Goal: Information Seeking & Learning: Learn about a topic

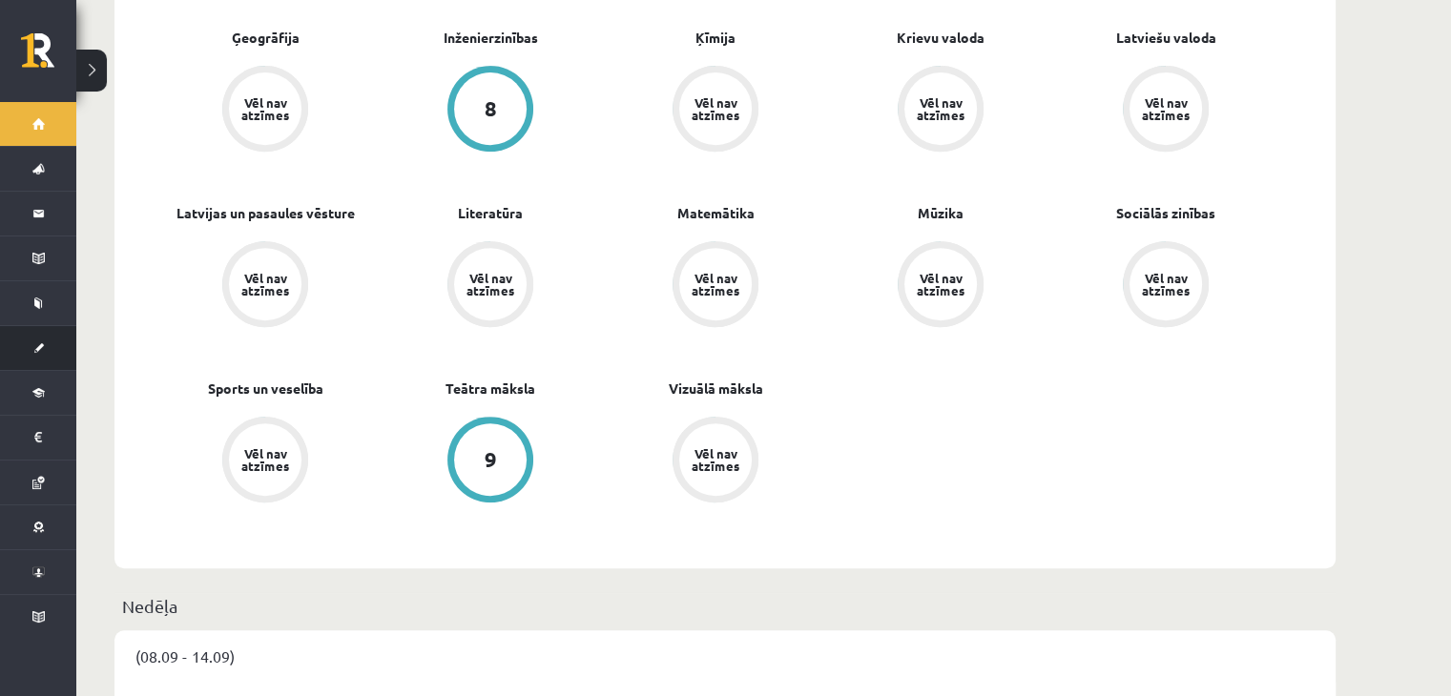
scroll to position [839, 0]
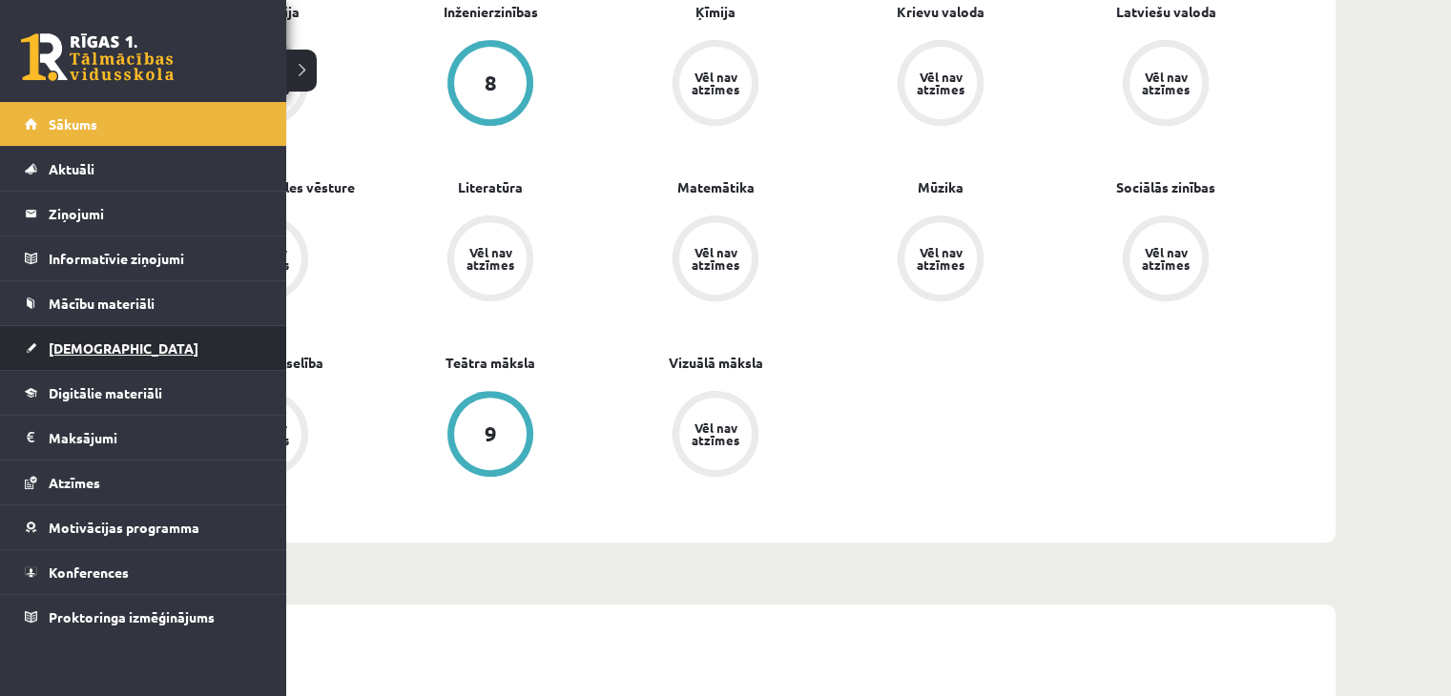
click at [45, 351] on link "[DEMOGRAPHIC_DATA]" at bounding box center [143, 348] width 237 height 44
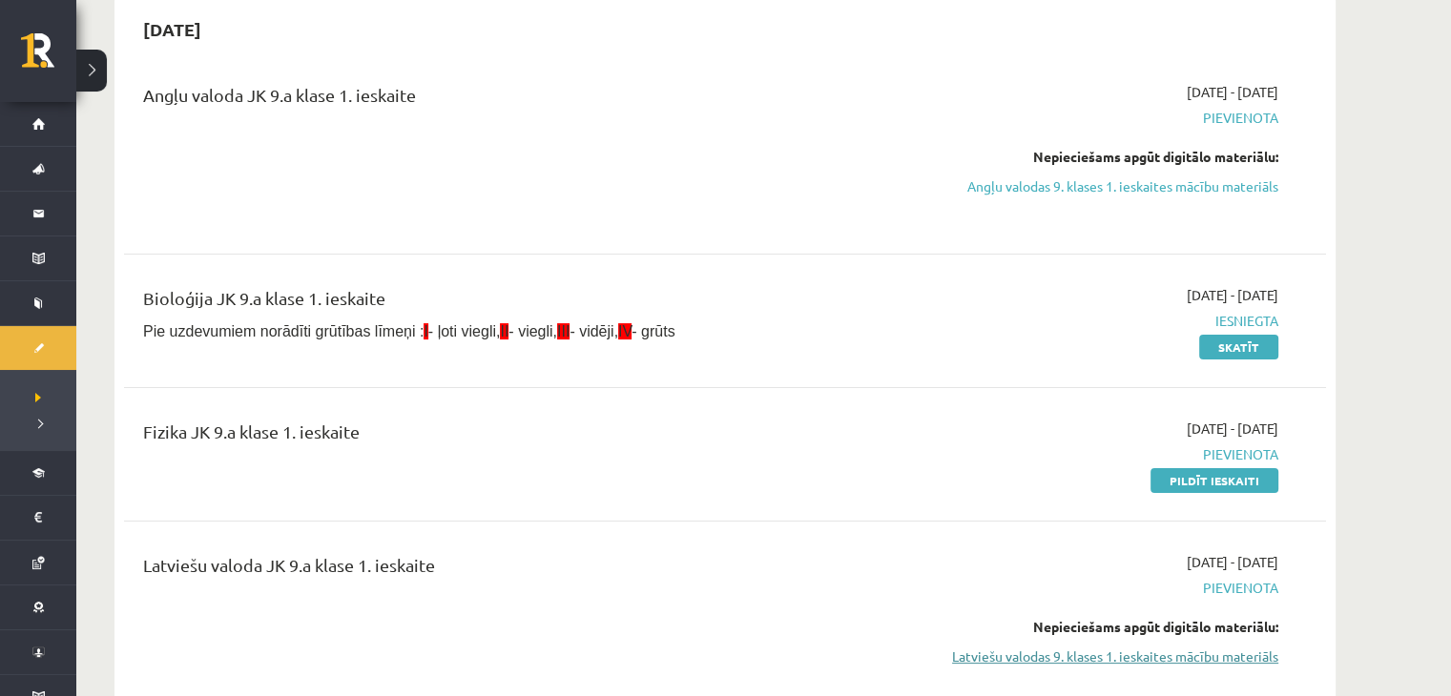
click at [1103, 662] on link "Latviešu valodas 9. klases 1. ieskaites mācību materiāls" at bounding box center [1098, 657] width 360 height 20
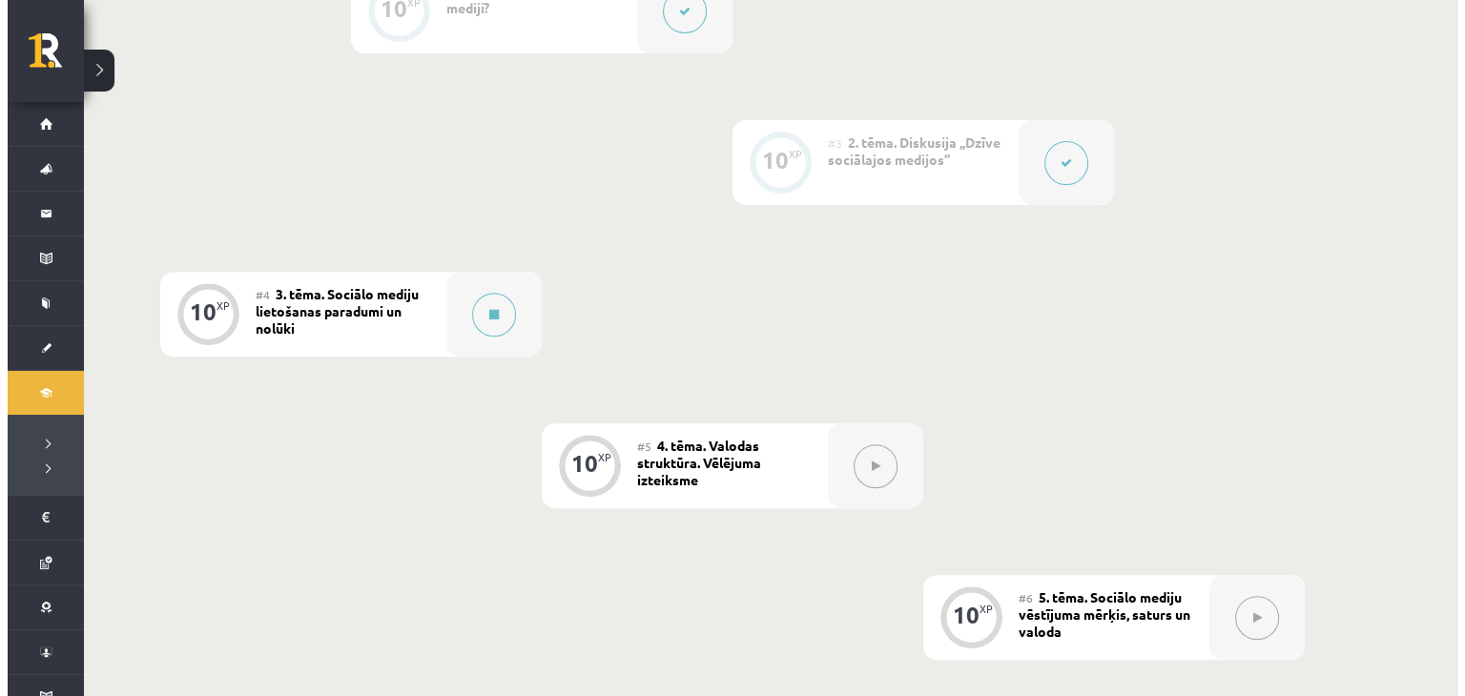
scroll to position [706, 0]
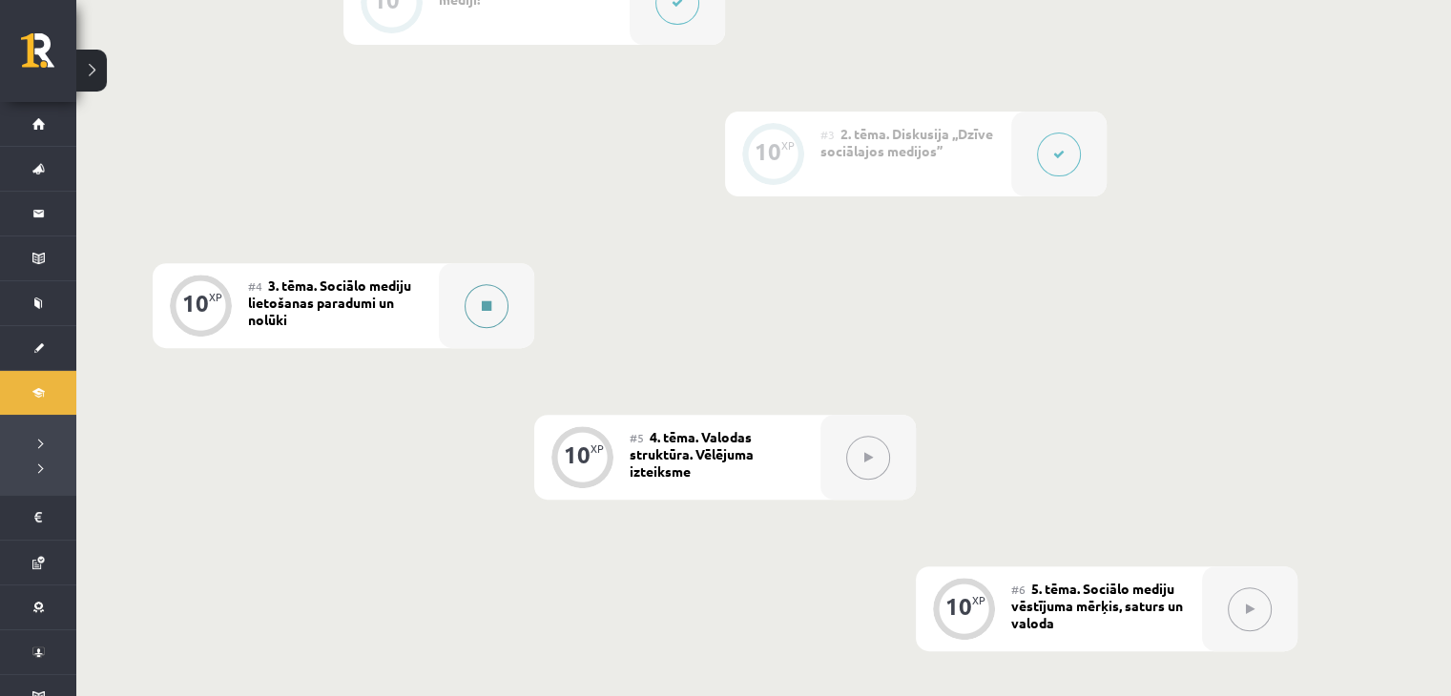
click at [488, 305] on icon at bounding box center [487, 305] width 10 height 11
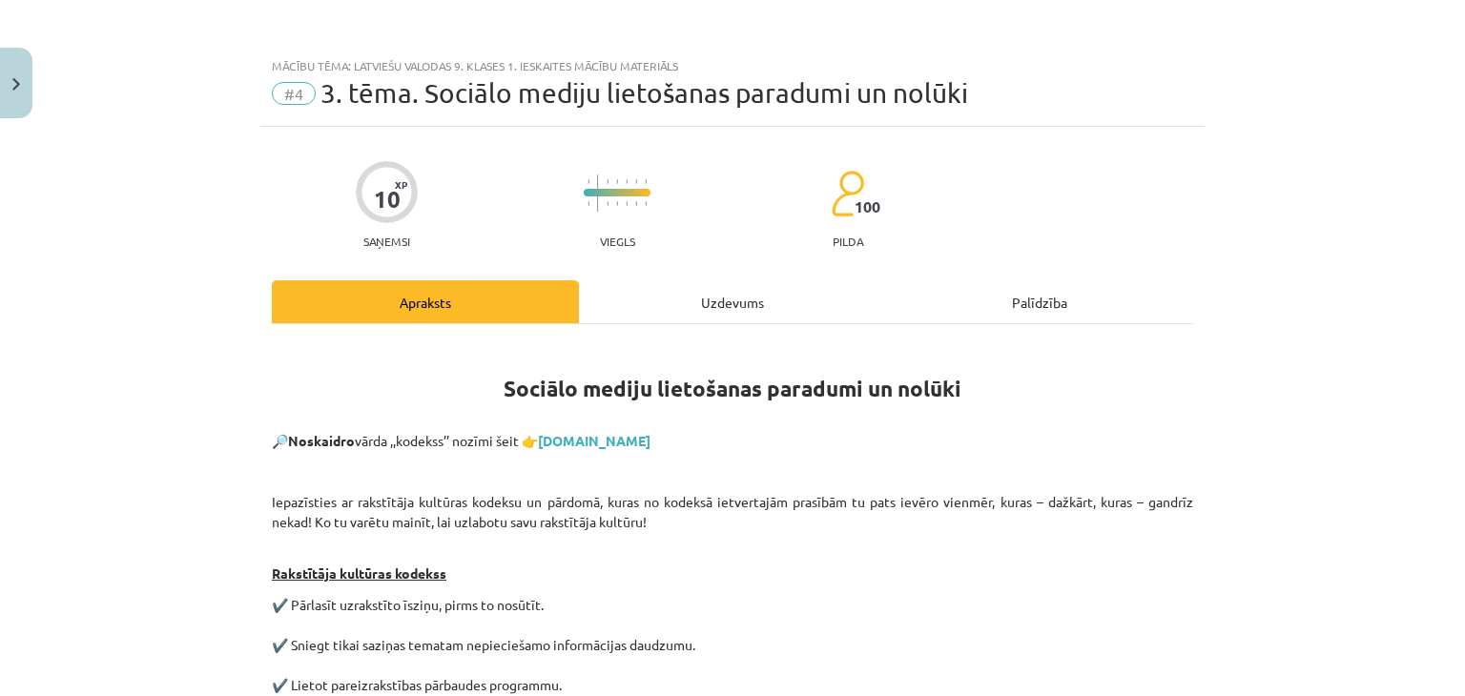
click at [734, 306] on div "Uzdevums" at bounding box center [732, 301] width 307 height 43
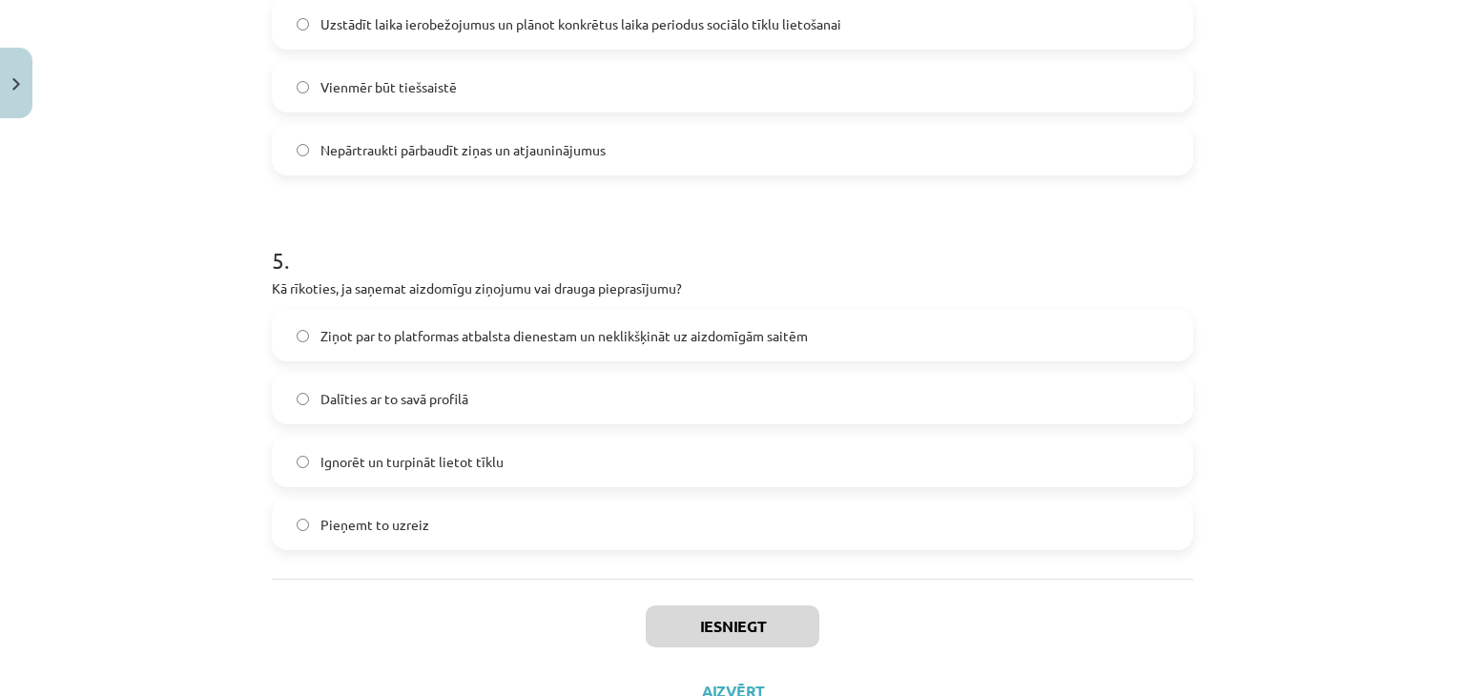
scroll to position [1740, 0]
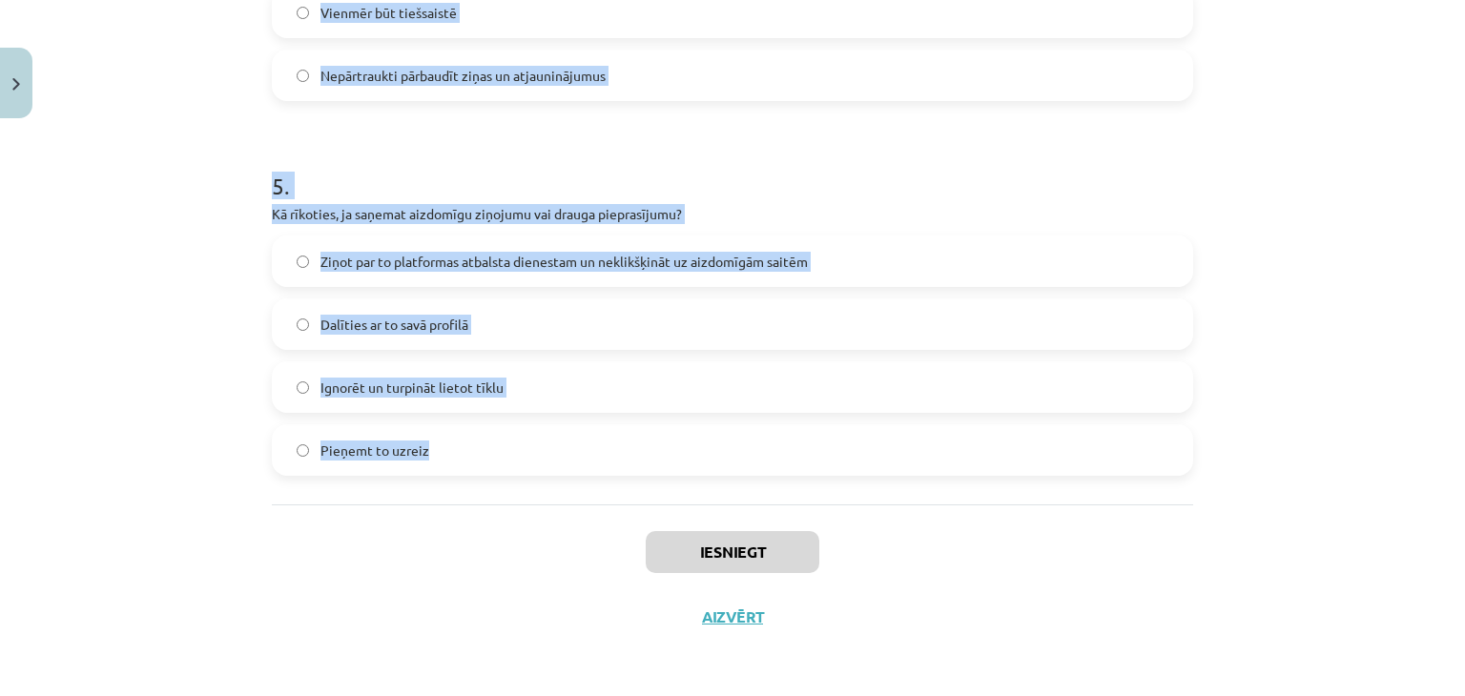
drag, startPoint x: 248, startPoint y: 373, endPoint x: 587, endPoint y: 454, distance: 348.1
click at [587, 454] on div "Mācību tēma: Latviešu valodas 9. klases 1. ieskaites mācību materiāls #4 3. tēm…" at bounding box center [732, 348] width 1465 height 696
copy form "9 . Lore ipsu dolors ametcons adipisc, elitsedd eiusmodt incidi? Utlabor etdolo…"
click at [1150, 370] on label "Ignorēt un turpināt lietot tīklu" at bounding box center [732, 387] width 917 height 48
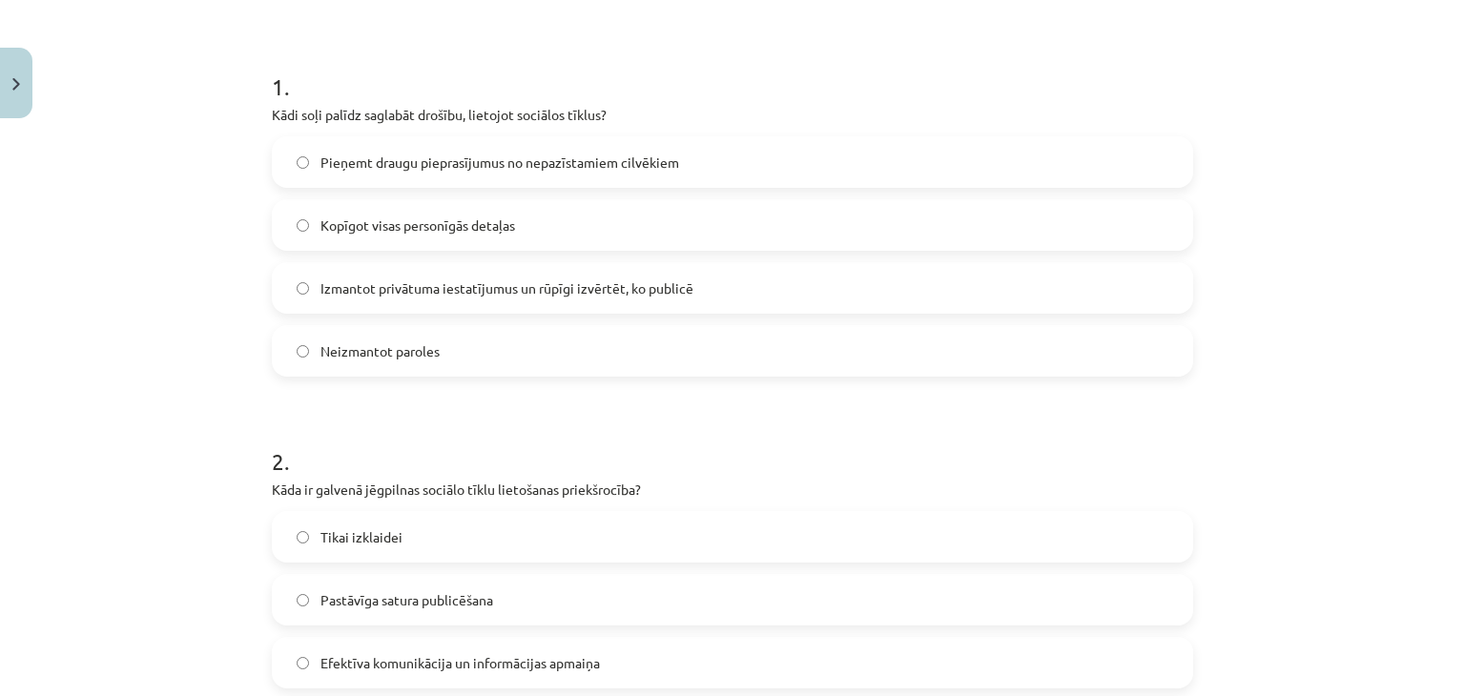
scroll to position [353, 0]
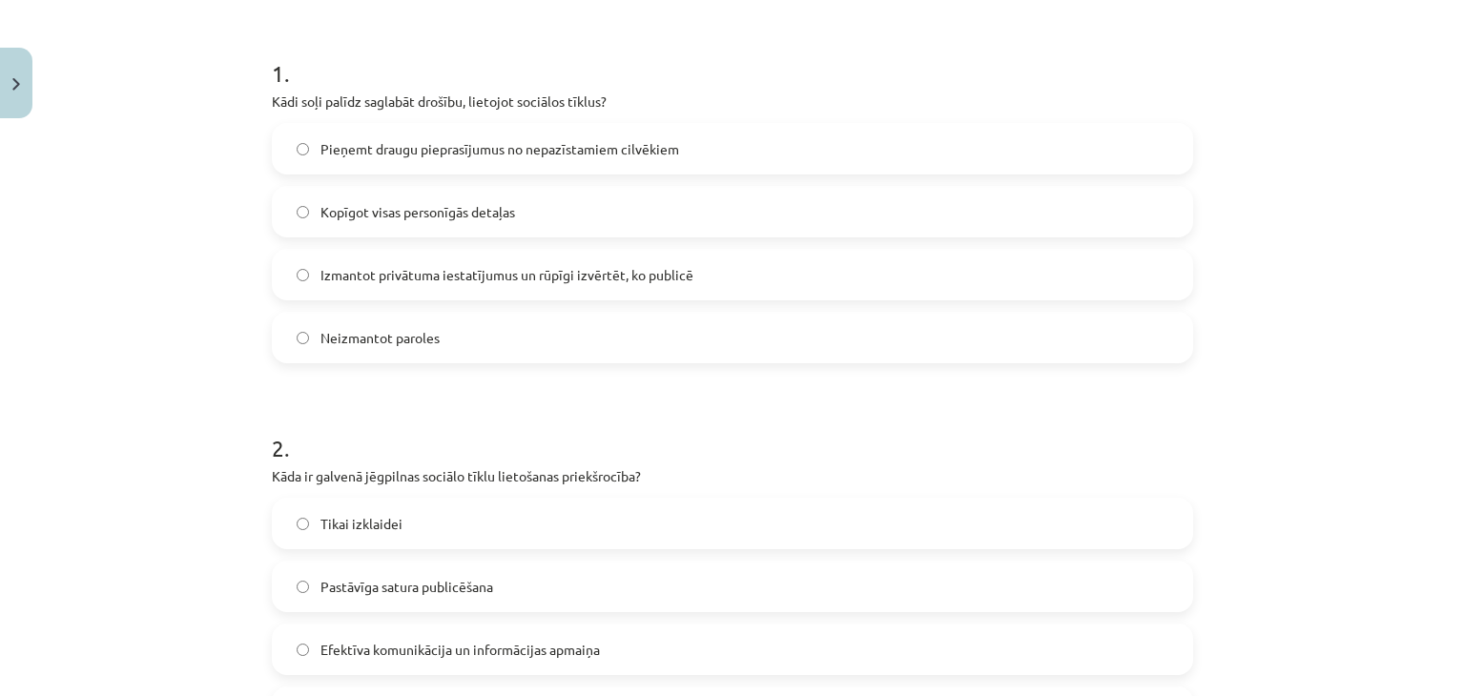
click at [816, 275] on label "Izmantot privātuma iestatījumus un rūpīgi izvērtēt, ko publicē" at bounding box center [732, 275] width 917 height 48
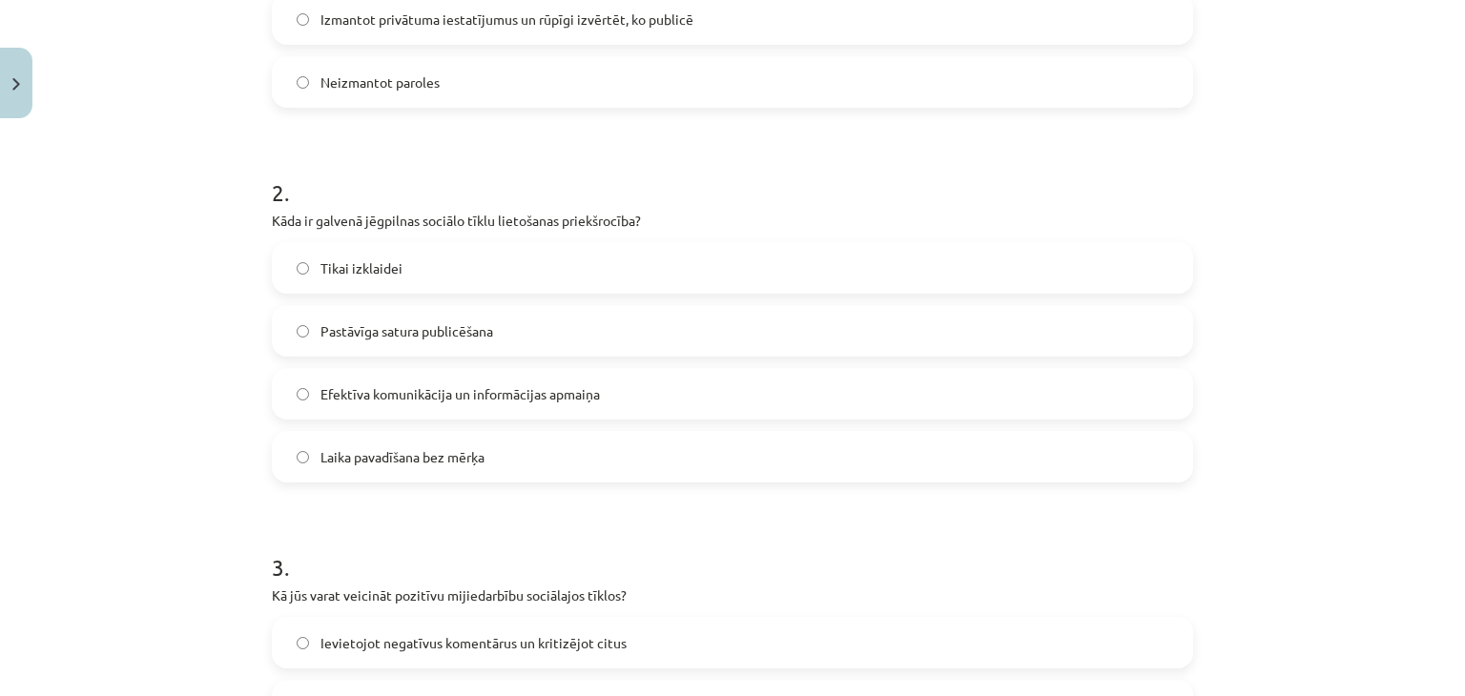
scroll to position [630, 0]
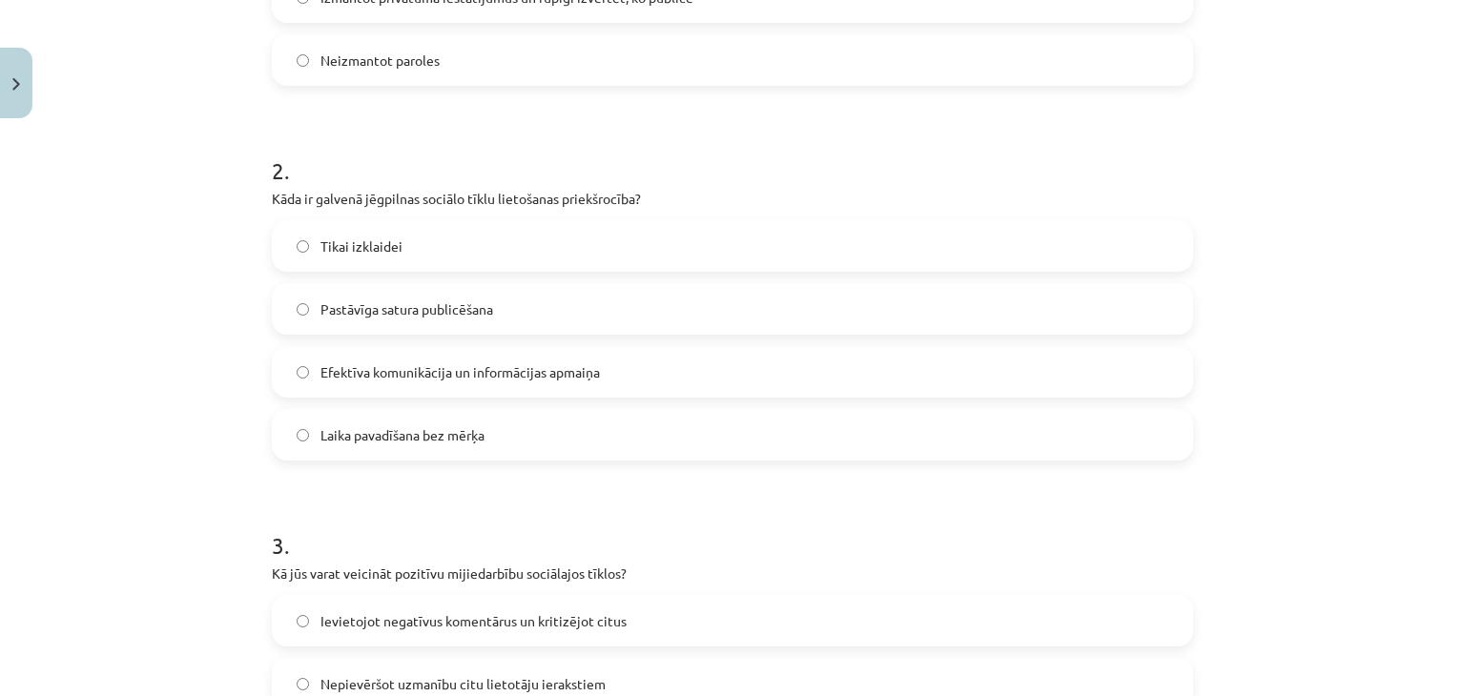
click at [564, 366] on span "Efektīva komunikācija un informācijas apmaiņa" at bounding box center [459, 372] width 279 height 20
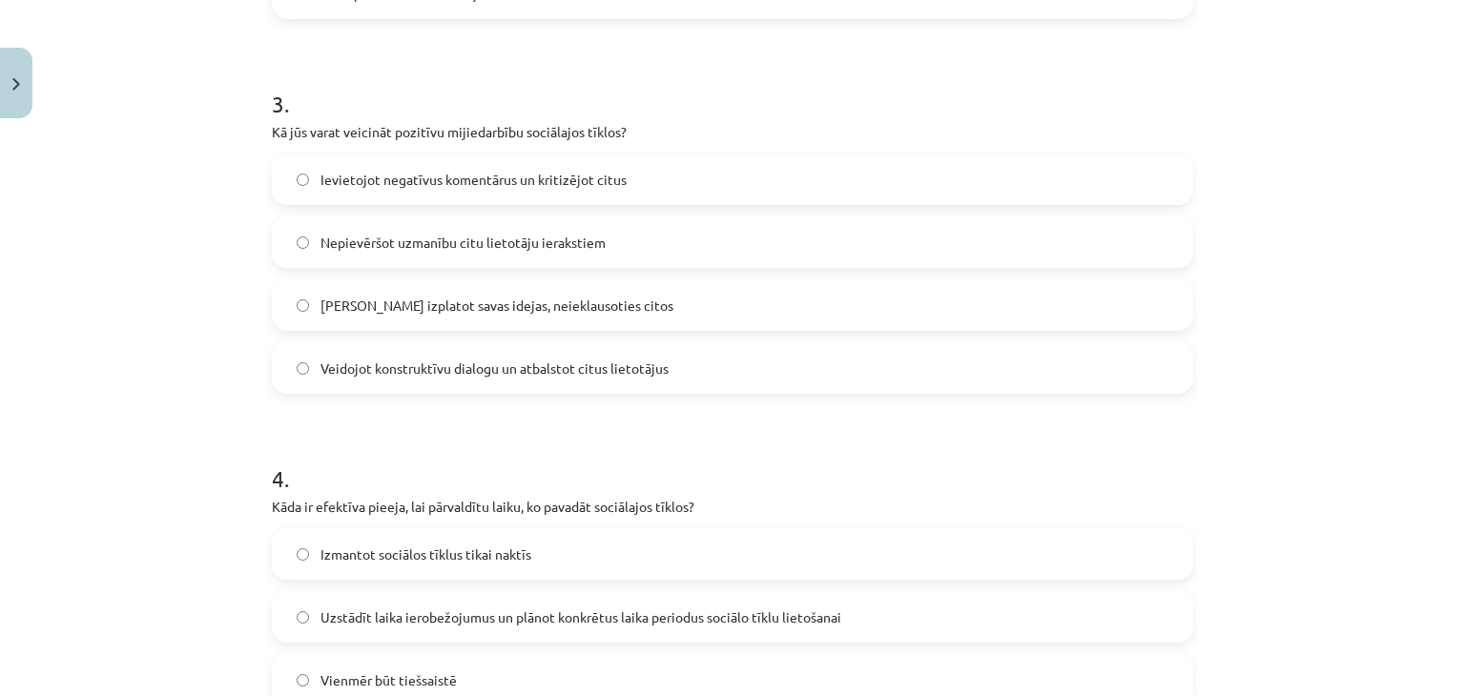
scroll to position [1088, 0]
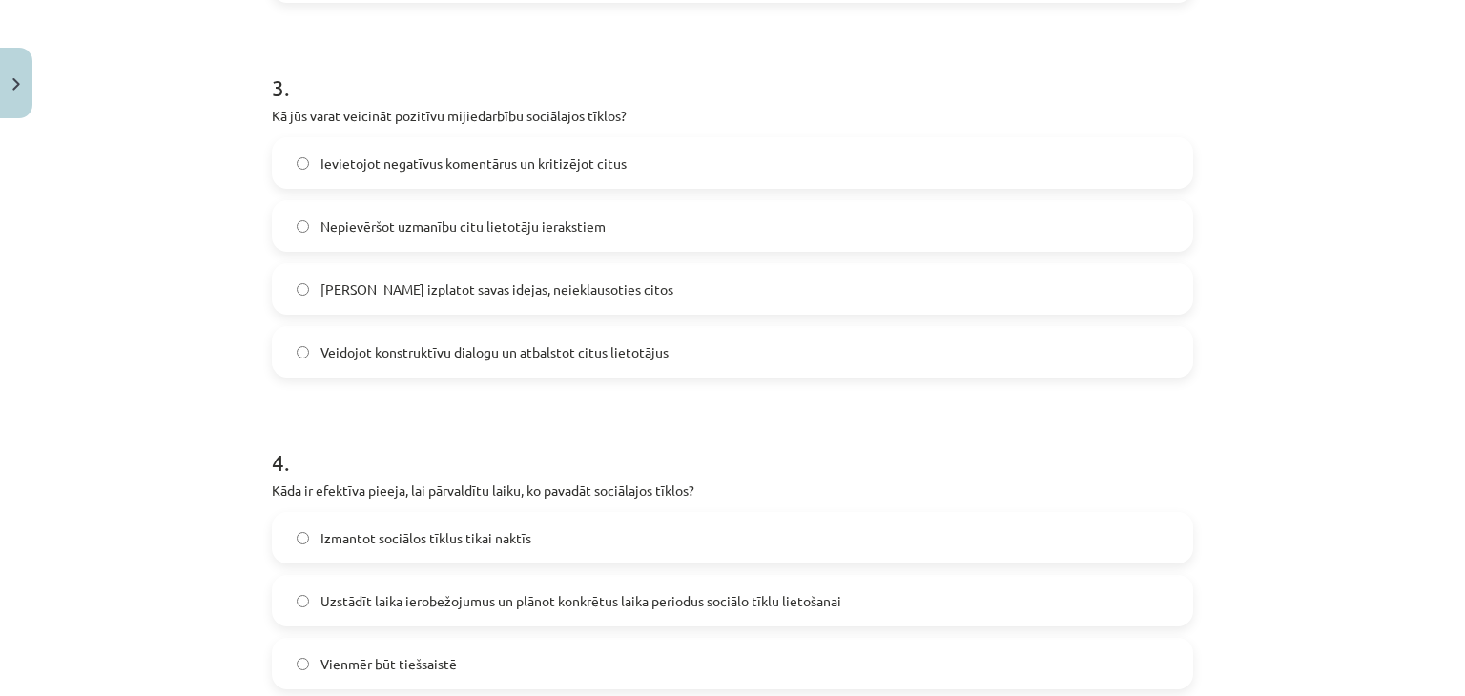
click at [629, 365] on label "Veidojot konstruktīvu dialogu un atbalstot citus lietotājus" at bounding box center [732, 352] width 917 height 48
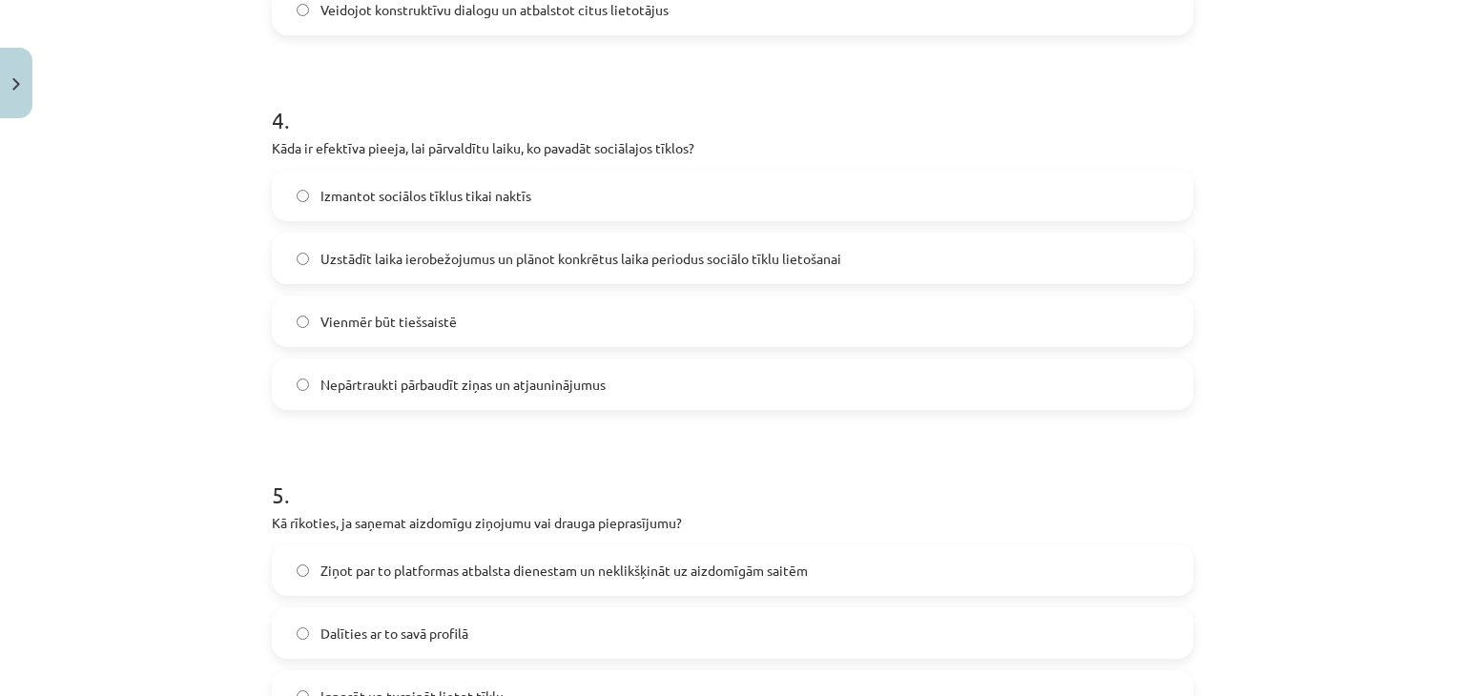
scroll to position [1448, 0]
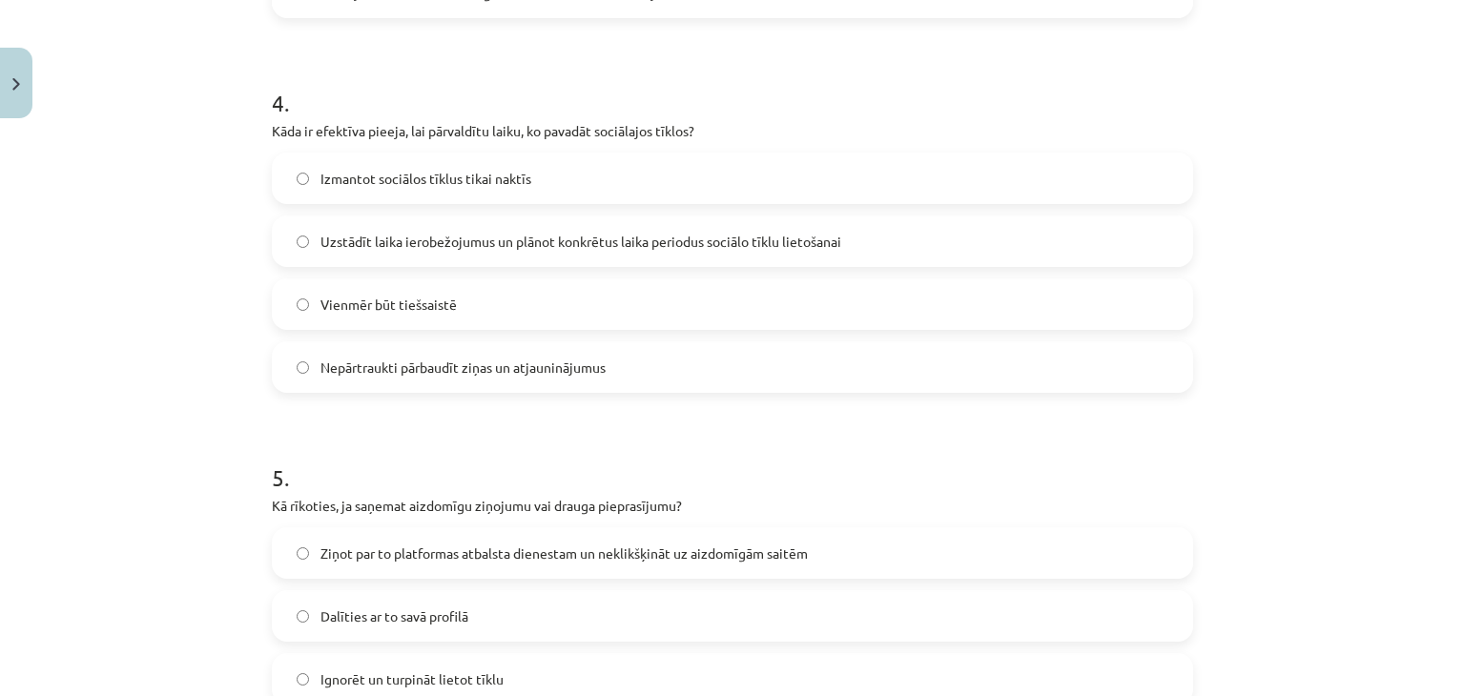
click at [551, 233] on span "Uzstādīt laika ierobežojumus un plānot konkrētus laika periodus sociālo tīklu l…" at bounding box center [580, 242] width 521 height 20
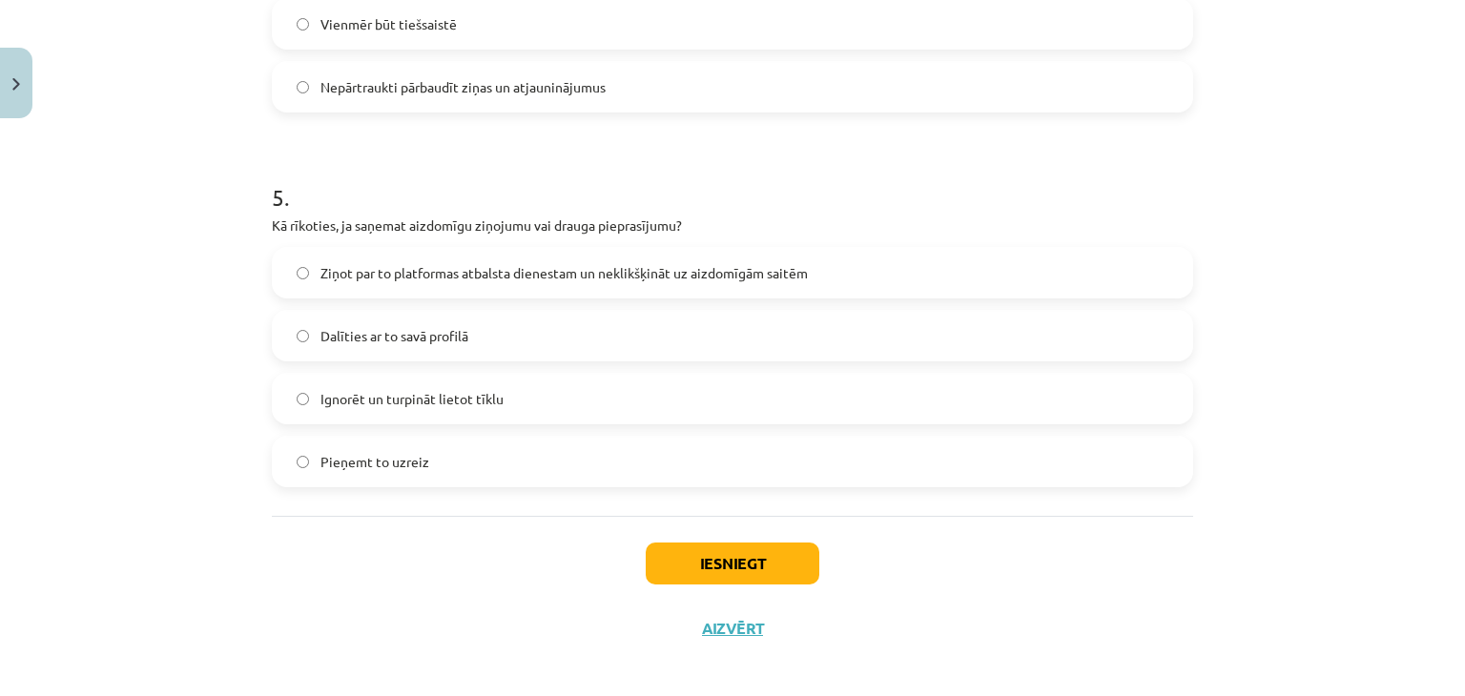
scroll to position [1740, 0]
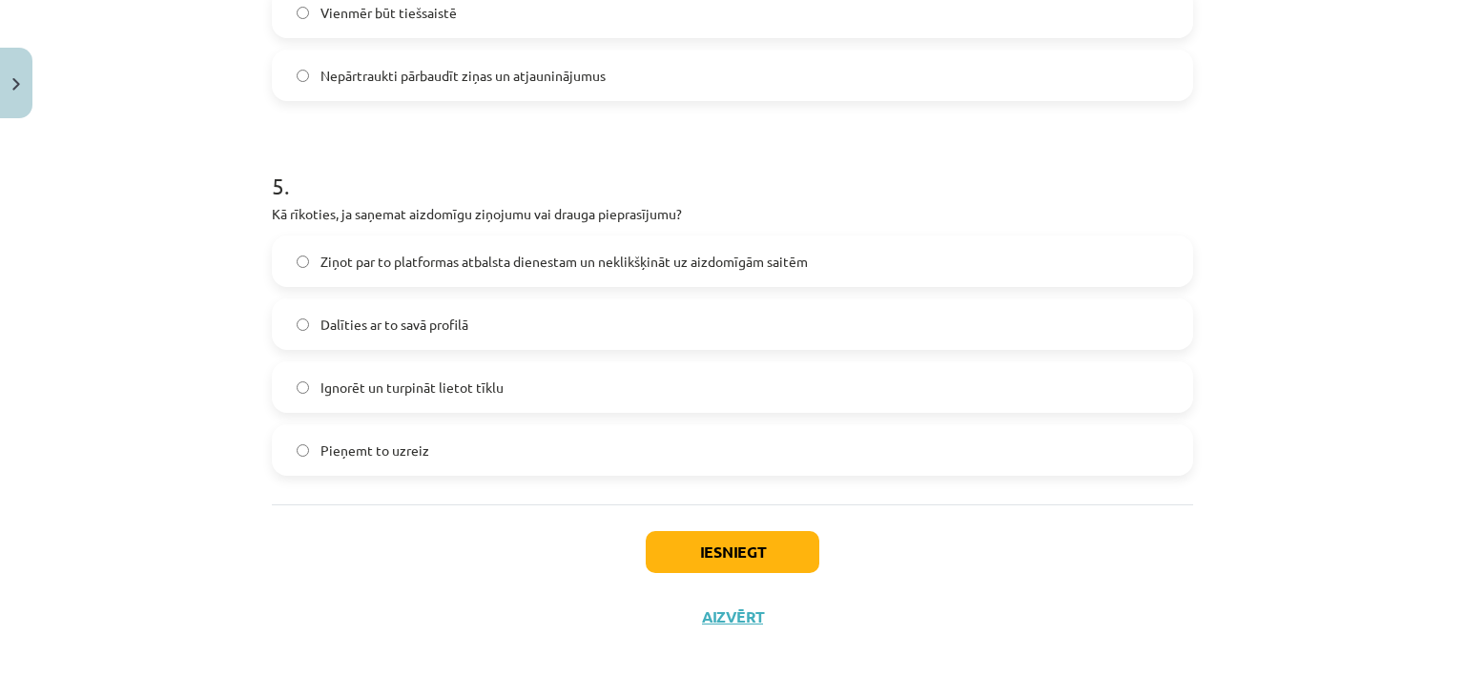
click at [608, 267] on span "Ziņot par to platformas atbalsta dienestam un neklikšķināt uz aizdomīgām saitēm" at bounding box center [563, 262] width 487 height 20
click at [713, 555] on button "Iesniegt" at bounding box center [733, 552] width 174 height 42
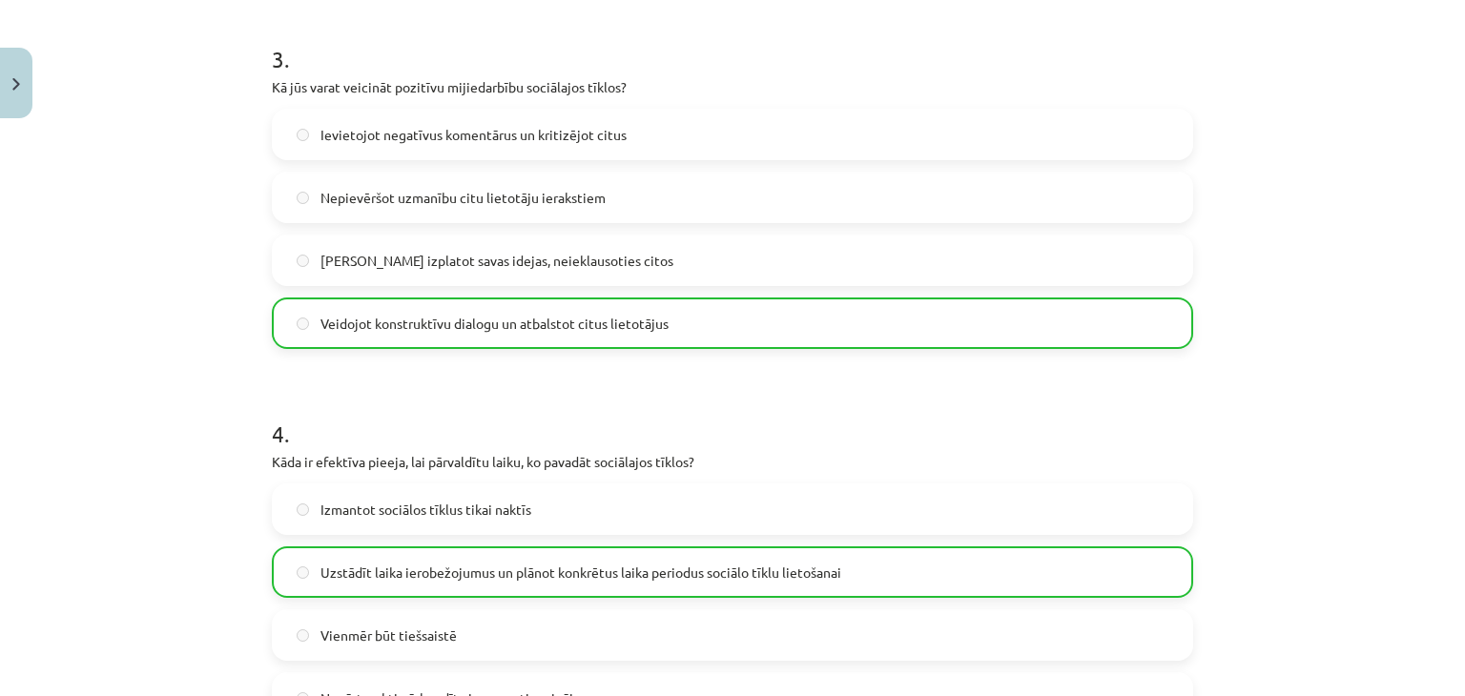
scroll to position [1801, 0]
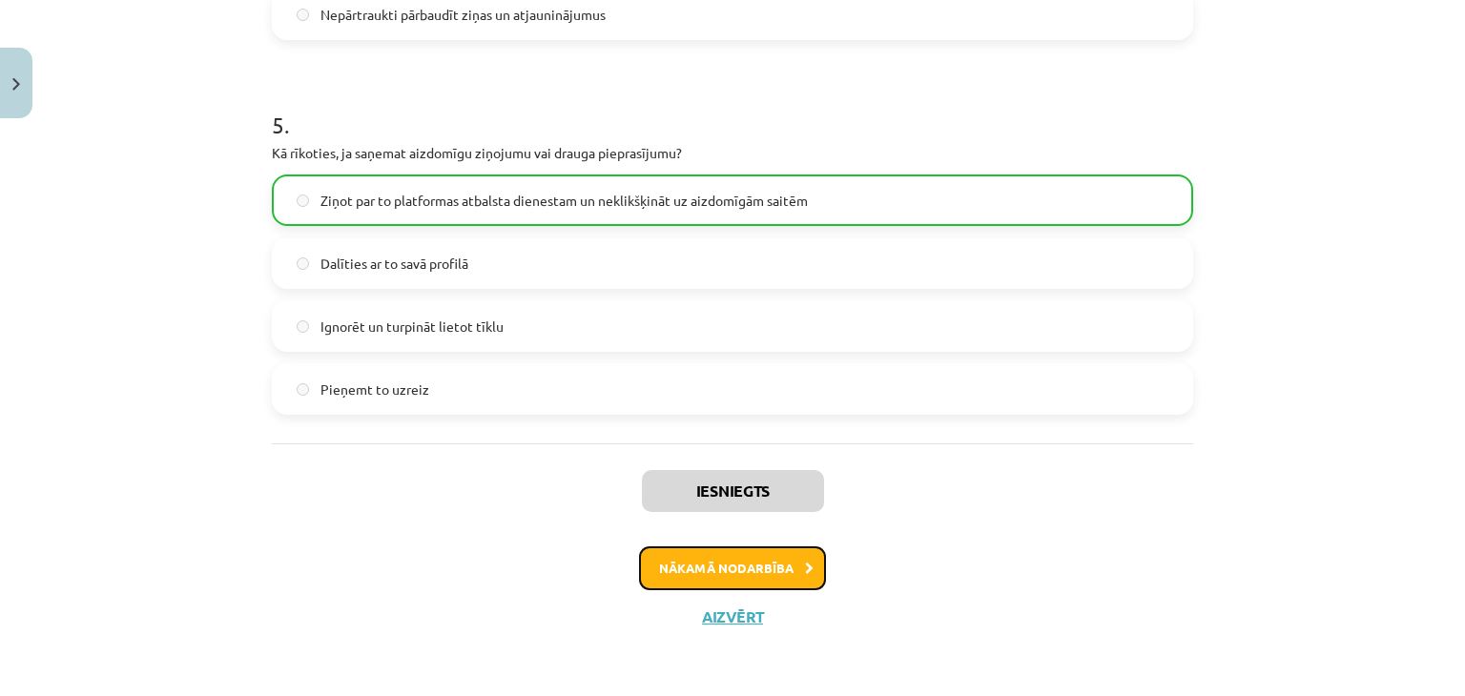
click at [806, 563] on button "Nākamā nodarbība" at bounding box center [732, 568] width 187 height 44
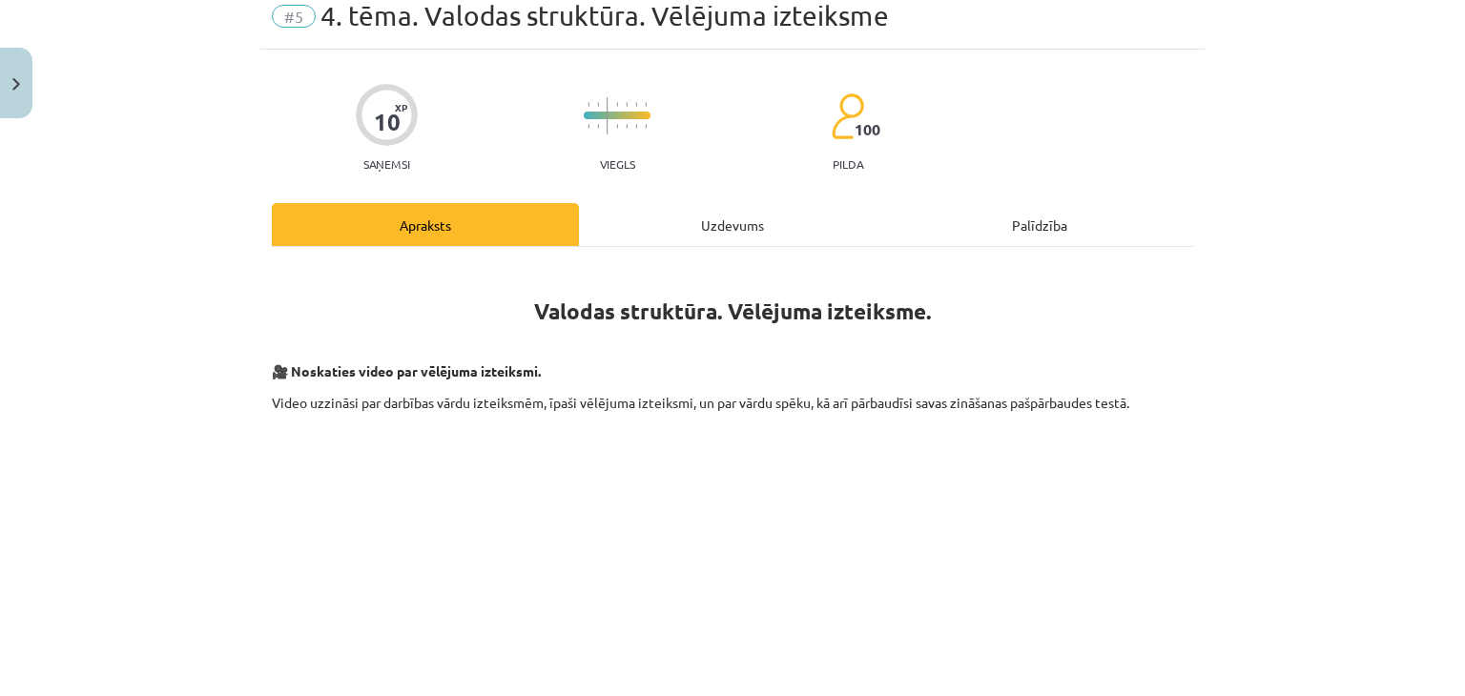
scroll to position [48, 0]
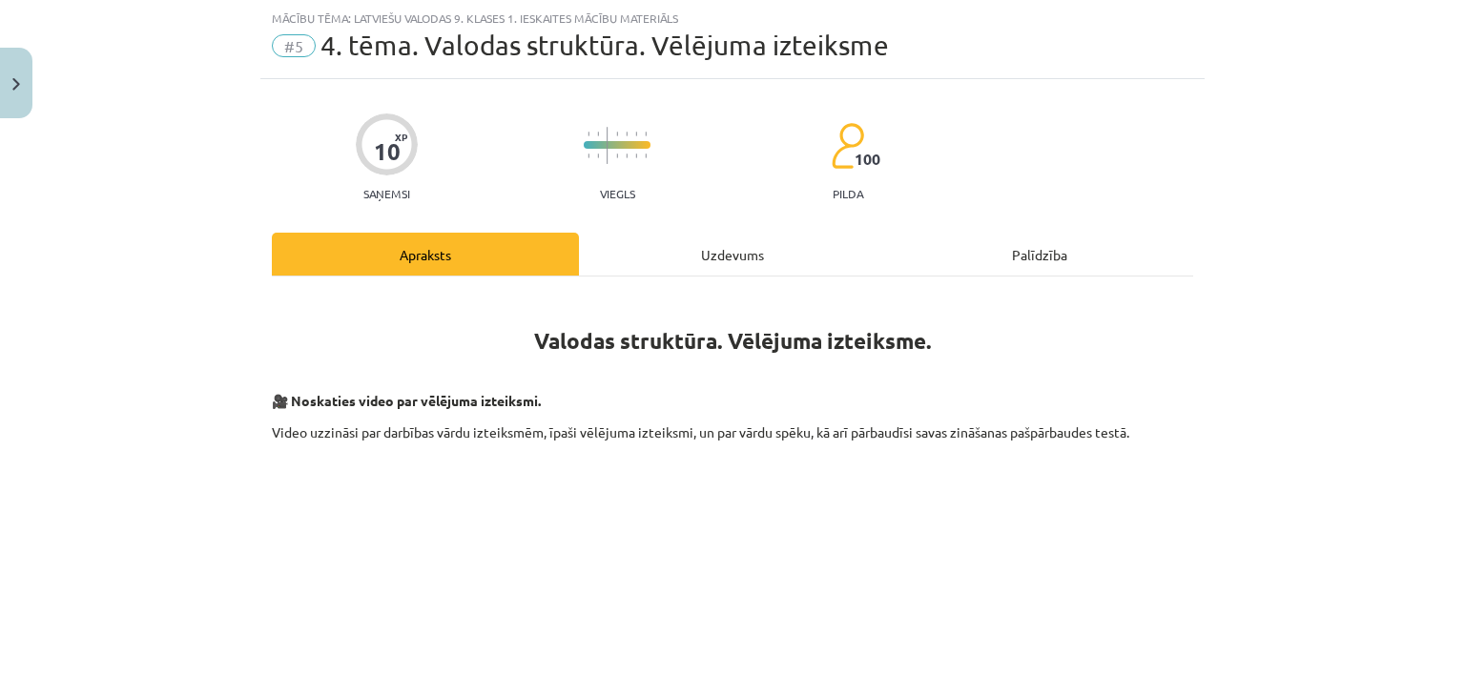
click at [694, 257] on div "Uzdevums" at bounding box center [732, 254] width 307 height 43
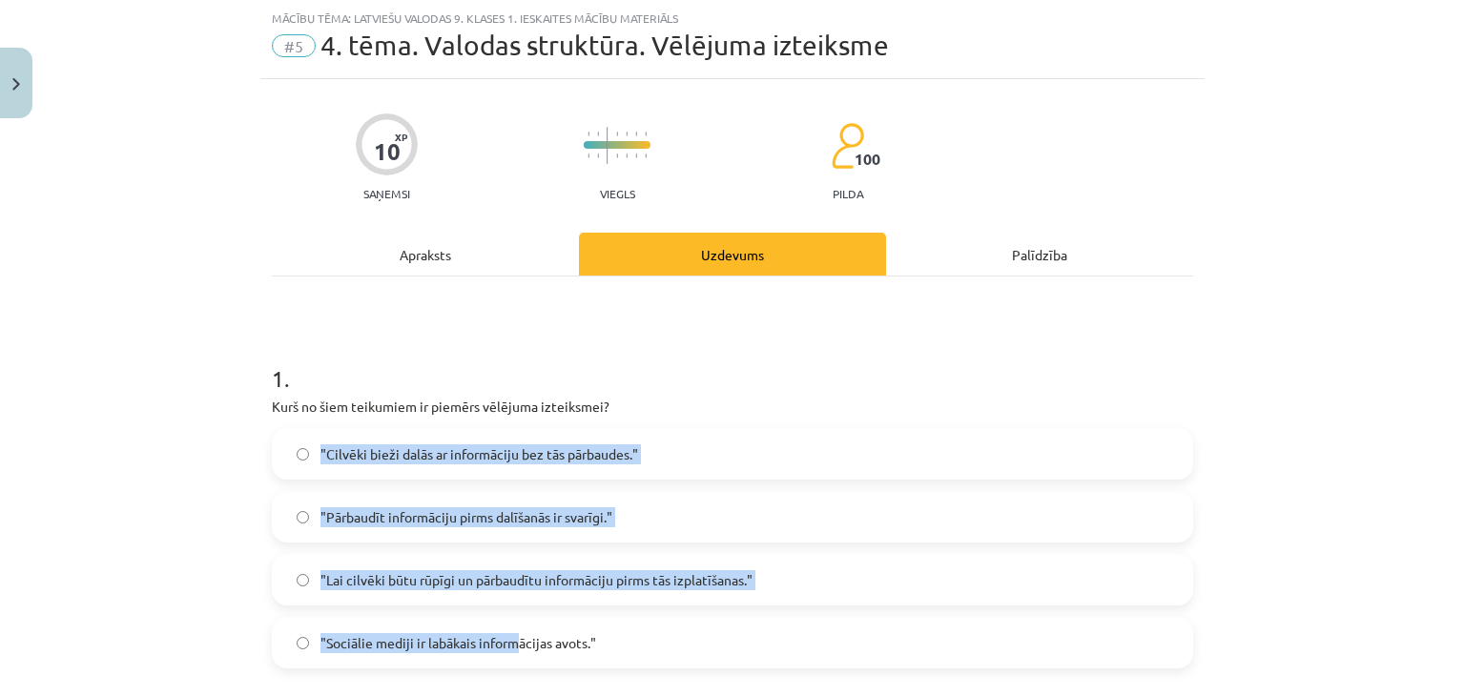
drag, startPoint x: 281, startPoint y: 421, endPoint x: 505, endPoint y: 622, distance: 300.5
click at [505, 622] on div "1 . Kurš no šiem teikumiem ir piemērs vēlējuma izteiksmei? "Cilvēki bieži dalās…" at bounding box center [732, 500] width 921 height 337
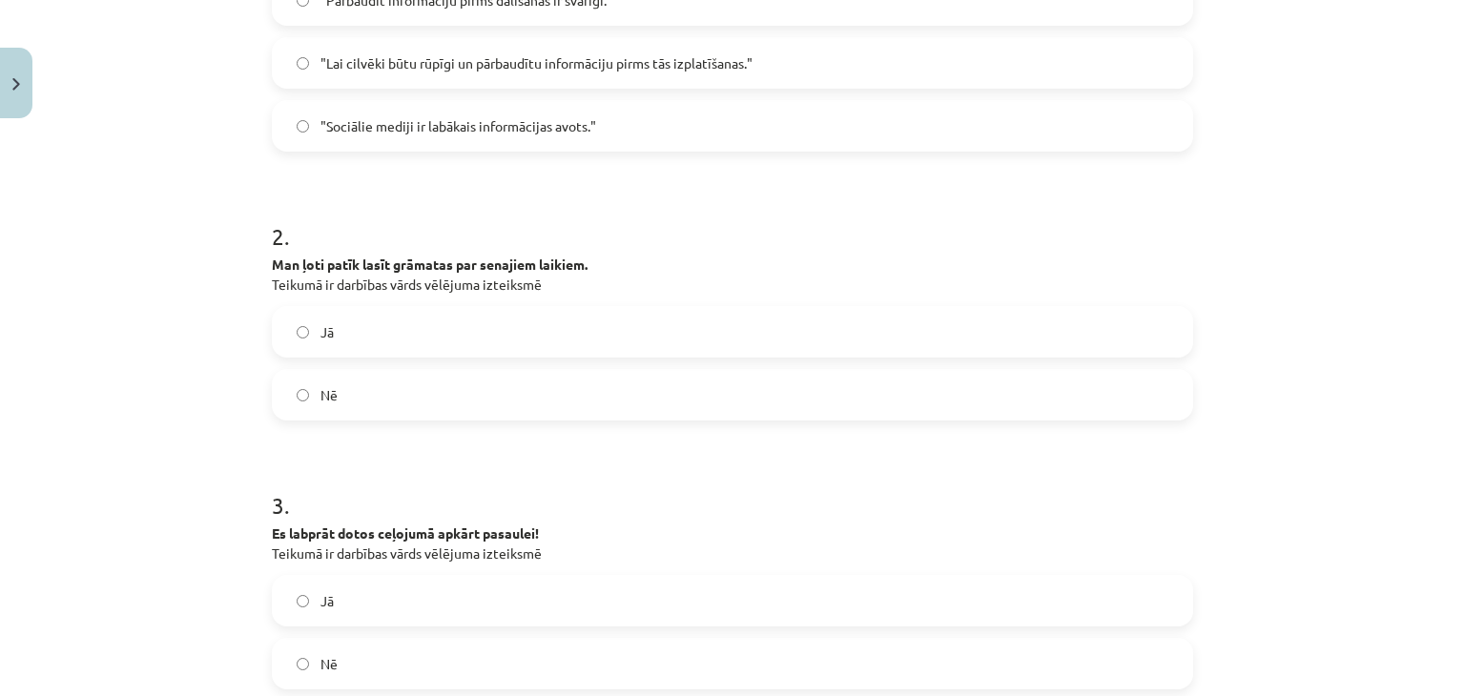
scroll to position [1316, 0]
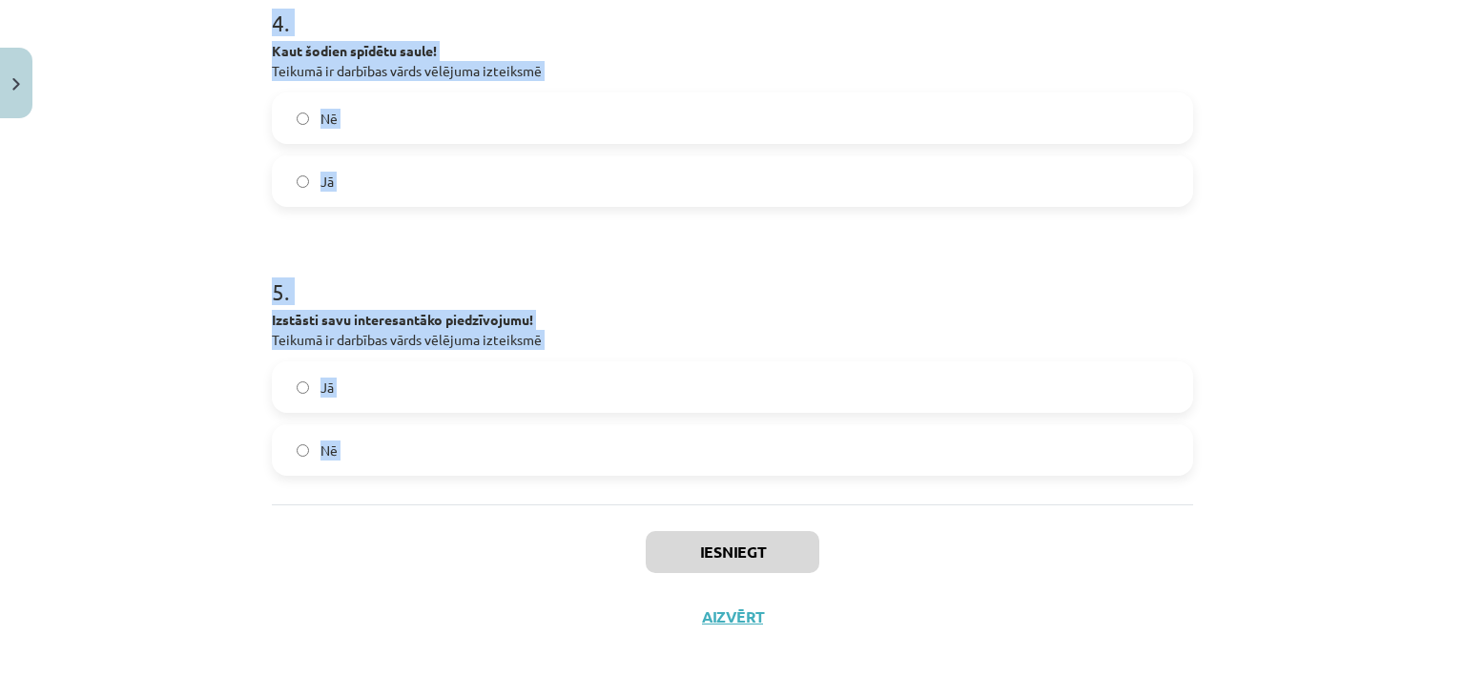
drag, startPoint x: 257, startPoint y: 385, endPoint x: 476, endPoint y: 511, distance: 252.9
copy form "1 . Kurš no šiem teikumiem ir piemērs vēlējuma izteiksmei? "Cilvēki bieži dalās…"
